Goal: Task Accomplishment & Management: Complete application form

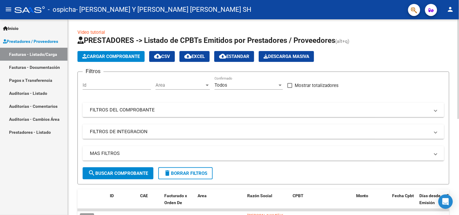
click at [84, 57] on icon "button" at bounding box center [84, 56] width 5 height 5
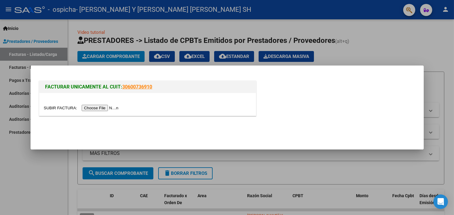
click at [101, 107] on input "file" at bounding box center [82, 108] width 77 height 6
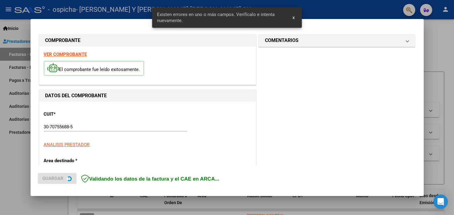
scroll to position [140, 0]
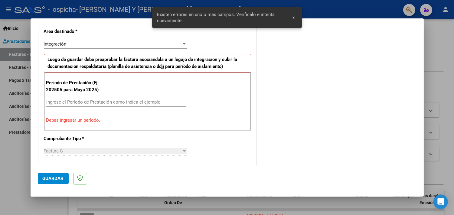
click at [116, 100] on input "Ingrese el Período de Prestación como indica el ejemplo" at bounding box center [116, 102] width 140 height 5
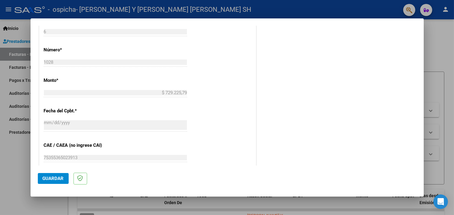
scroll to position [342, 0]
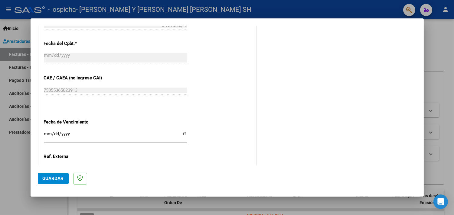
type input "202508"
click at [185, 136] on input "Ingresar la fecha" at bounding box center [115, 137] width 143 height 10
click at [183, 134] on input "Ingresar la fecha" at bounding box center [115, 137] width 143 height 10
click at [181, 134] on input "Ingresar la fecha" at bounding box center [115, 137] width 143 height 10
click at [44, 132] on input "Ingresar la fecha" at bounding box center [115, 137] width 143 height 10
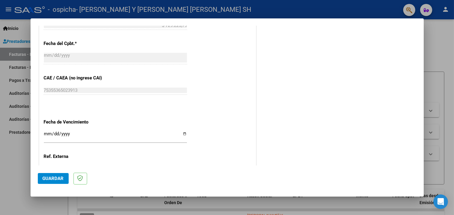
click at [48, 134] on input "Ingresar la fecha" at bounding box center [115, 137] width 143 height 10
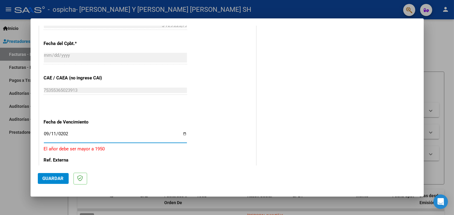
type input "[DATE]"
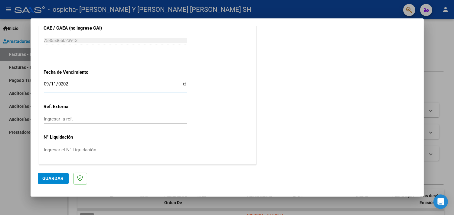
click at [61, 179] on span "Guardar" at bounding box center [53, 178] width 21 height 5
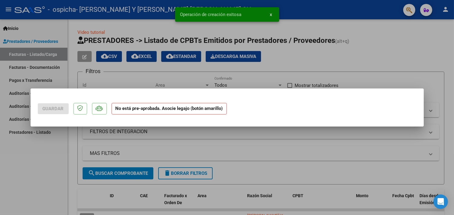
scroll to position [0, 0]
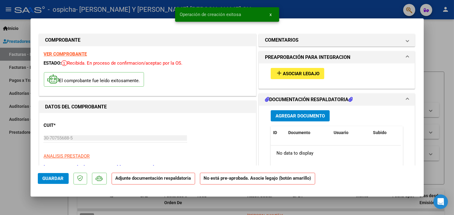
click at [302, 77] on button "add Asociar Legajo" at bounding box center [298, 73] width 54 height 11
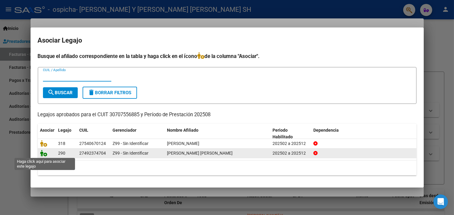
click at [41, 154] on icon at bounding box center [43, 153] width 7 height 7
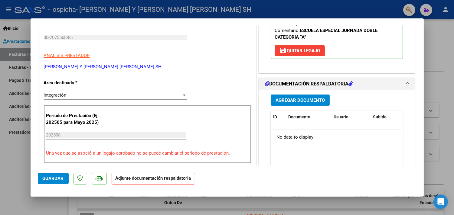
scroll to position [168, 0]
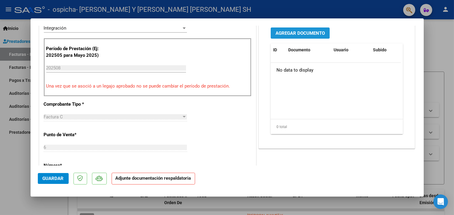
click at [293, 32] on span "Agregar Documento" at bounding box center [300, 33] width 49 height 5
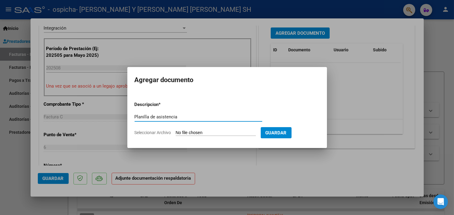
type input "Planilla de asistencia"
click at [217, 132] on input "Seleccionar Archivo" at bounding box center [216, 133] width 80 height 6
type input "C:\fakepath\[PERSON_NAME] (1).pdf"
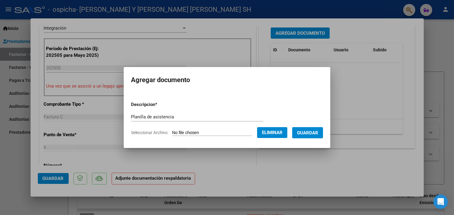
click at [323, 129] on button "Guardar" at bounding box center [307, 132] width 31 height 11
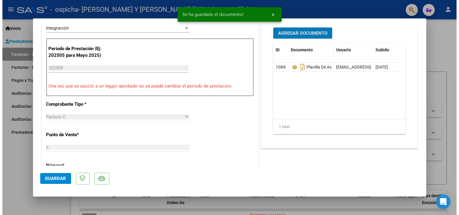
scroll to position [101, 0]
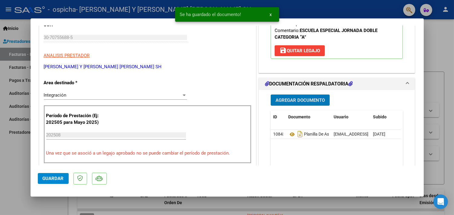
click at [299, 98] on span "Agregar Documento" at bounding box center [300, 100] width 49 height 5
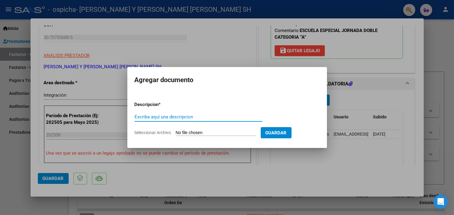
click at [158, 116] on input "Escriba aquí una descripcion" at bounding box center [199, 116] width 128 height 5
type input "Autorizacion"
click at [229, 132] on input "Seleccionar Archivo" at bounding box center [216, 133] width 80 height 6
type input "C:\fakepath\[PERSON_NAME] AUT 2025.pdf"
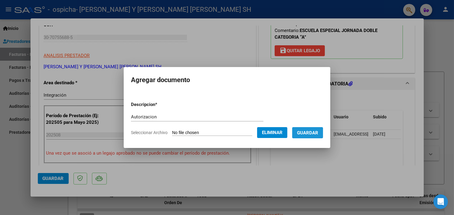
click at [313, 136] on button "Guardar" at bounding box center [307, 132] width 31 height 11
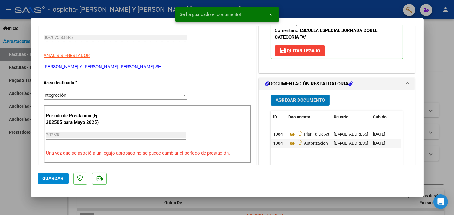
click at [305, 98] on span "Agregar Documento" at bounding box center [300, 100] width 49 height 5
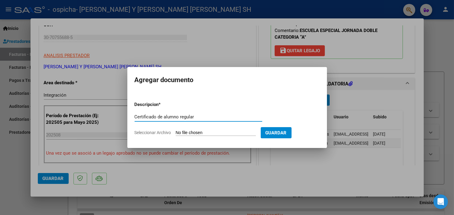
type input "Certificado de alumno regular"
click at [220, 131] on input "Seleccionar Archivo" at bounding box center [216, 133] width 80 height 6
type input "C:\fakepath\[PERSON_NAME] CAR.pdf"
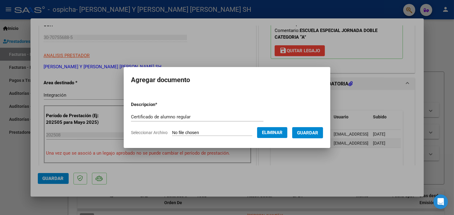
click at [304, 134] on span "Guardar" at bounding box center [307, 132] width 21 height 5
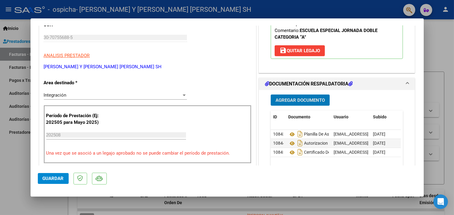
click at [51, 177] on span "Guardar" at bounding box center [53, 178] width 21 height 5
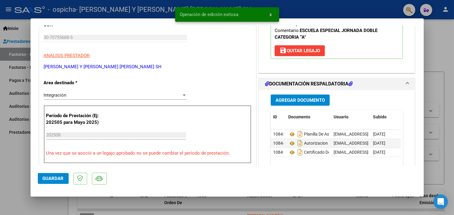
click at [430, 49] on div at bounding box center [227, 107] width 454 height 215
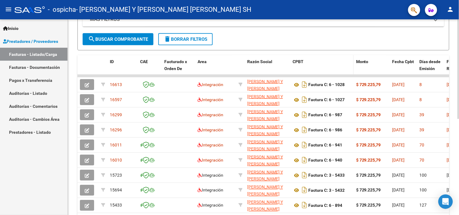
scroll to position [0, 0]
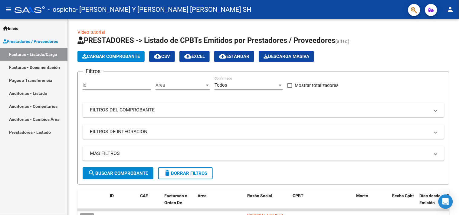
click at [451, 8] on mat-icon "person" at bounding box center [450, 9] width 7 height 7
click at [433, 39] on button "exit_to_app Salir" at bounding box center [438, 40] width 37 height 15
